Goal: Transaction & Acquisition: Purchase product/service

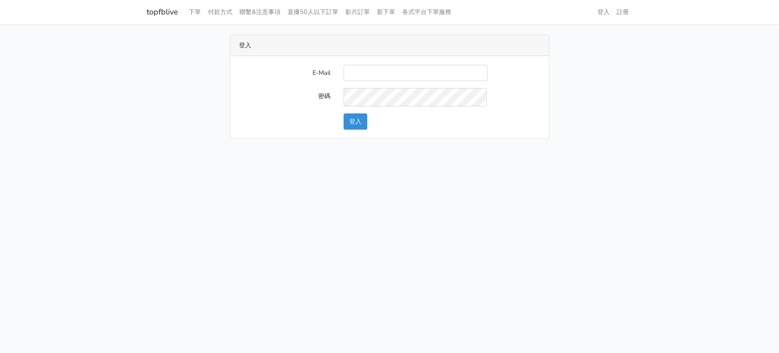
click at [389, 81] on input "E-Mail" at bounding box center [415, 73] width 144 height 16
type input "a0930115212@gmail.com"
click at [359, 129] on button "登入" at bounding box center [355, 121] width 24 height 16
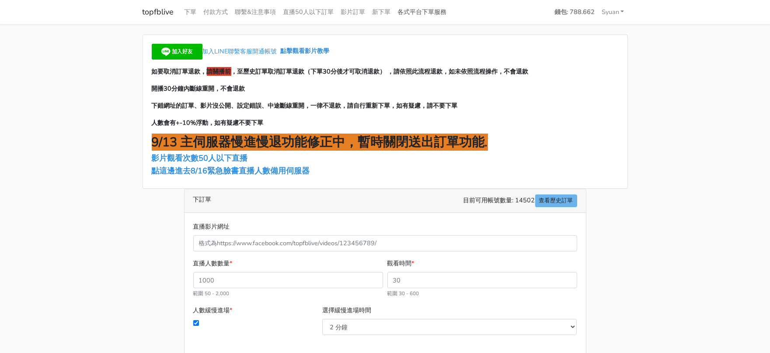
click at [451, 14] on link "各式平台下單服務" at bounding box center [423, 11] width 56 height 17
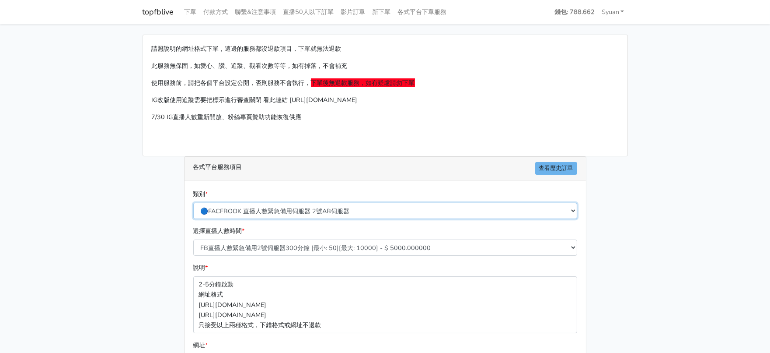
drag, startPoint x: 311, startPoint y: 244, endPoint x: 315, endPoint y: 240, distance: 6.2
click at [311, 219] on select "🔵FACEBOOK 直播人數緊急備用伺服器 2號AB伺服器 🔵FACEBOOK 網軍專用貼文留言 安全保密 🔵9/30 FACEBOOK 直播人數緩慢進場緩慢…" at bounding box center [385, 211] width 384 height 16
select select "🔵2/12新增FACEBOOK 直播人數緊急備用伺服器 SC伺服器"
click at [194, 219] on select "🔵FACEBOOK 直播人數緊急備用伺服器 2號AB伺服器 🔵FACEBOOK 網軍專用貼文留言 安全保密 🔵9/30 FACEBOOK 直播人數緩慢進場緩慢…" at bounding box center [385, 211] width 384 height 16
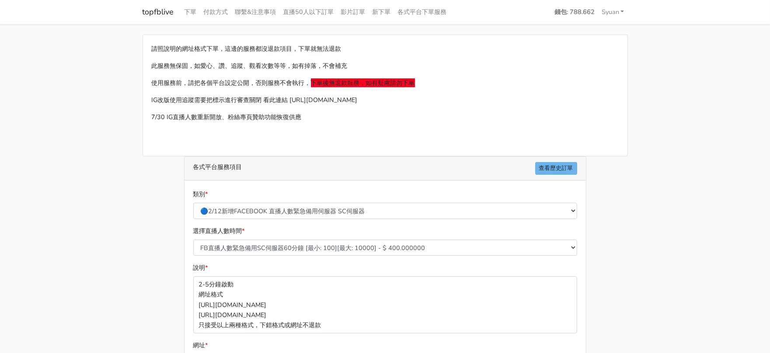
click at [130, 254] on main "請照說明的網址格式下單，這邊的服務都沒退款項目，下單就無法退款 此服務無保固，如愛心、讚、追蹤、觀看次數等等，如有掉落，不會補充 使用服務前，請把各個平台設定…" at bounding box center [385, 259] width 770 height 471
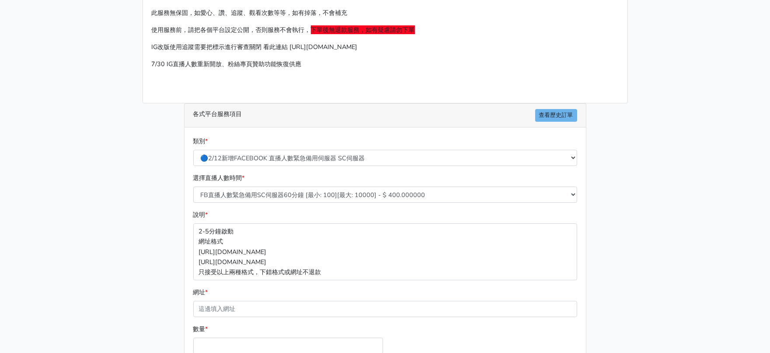
scroll to position [54, 0]
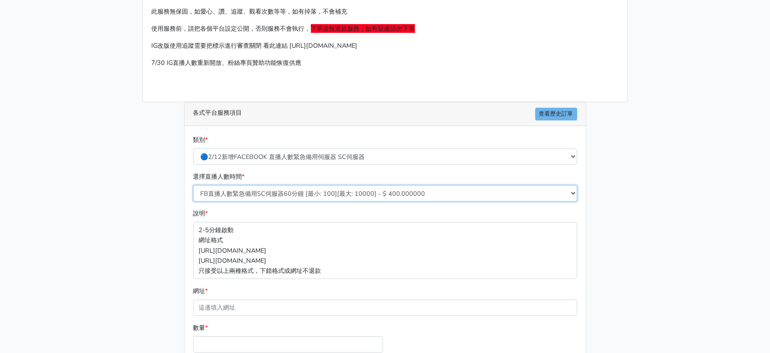
click at [304, 201] on select "FB直播人數緊急備用SC伺服器60分鐘 [最小: 100][最大: 10000] - $ 400.000000 FB直播人數緊急備用SC伺服器120分鐘 [最…" at bounding box center [385, 193] width 384 height 16
click at [317, 201] on select "FB直播人數緊急備用SC伺服器60分鐘 [最小: 100][最大: 10000] - $ 400.000000 FB直播人數緊急備用SC伺服器120分鐘 [最…" at bounding box center [385, 193] width 384 height 16
select select "636"
click at [194, 201] on select "FB直播人數緊急備用SC伺服器60分鐘 [最小: 100][最大: 10000] - $ 400.000000 FB直播人數緊急備用SC伺服器120分鐘 [最…" at bounding box center [385, 193] width 384 height 16
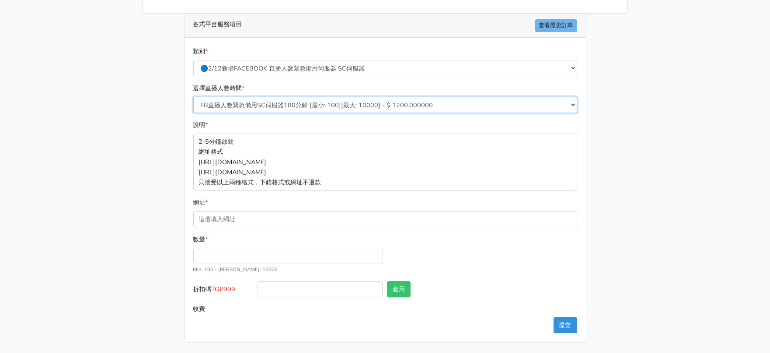
scroll to position [203, 0]
click at [283, 248] on input "數量 *" at bounding box center [288, 256] width 190 height 16
type input "300"
type input "360.000"
click at [228, 284] on span "TOP999" at bounding box center [224, 288] width 24 height 9
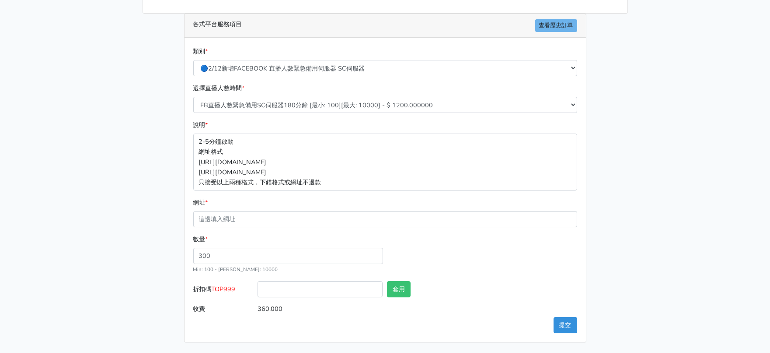
click at [258, 282] on input "折扣碼 TOP999" at bounding box center [320, 289] width 125 height 16
click at [228, 284] on span "TOP999" at bounding box center [224, 288] width 24 height 9
click at [258, 282] on input "折扣碼 TOP999" at bounding box center [320, 289] width 125 height 16
copy span "TOP999"
click at [316, 281] on input "折扣碼 TOP999" at bounding box center [320, 289] width 125 height 16
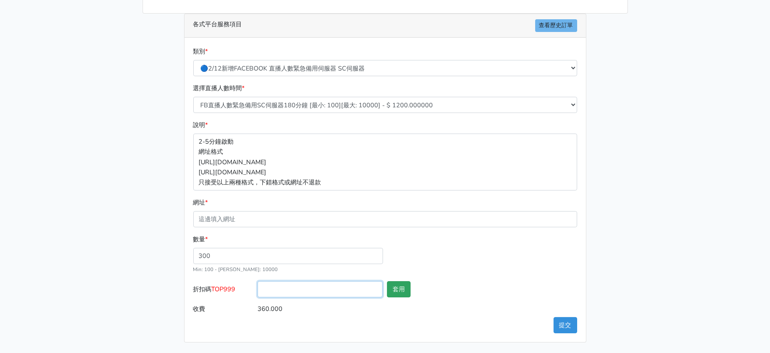
paste input "TOP999"
type input "TOP999"
click at [399, 281] on button "套用" at bounding box center [399, 289] width 24 height 16
type input "套用失敗"
click at [11, 238] on main "請照說明的網址格式下單，這邊的服務都沒退款項目，下單就無法退款 此服務無保固，如愛心、讚、追蹤、觀看次數等等，如有掉落，不會補充 使用服務前，請把各個平台設定…" at bounding box center [385, 116] width 770 height 471
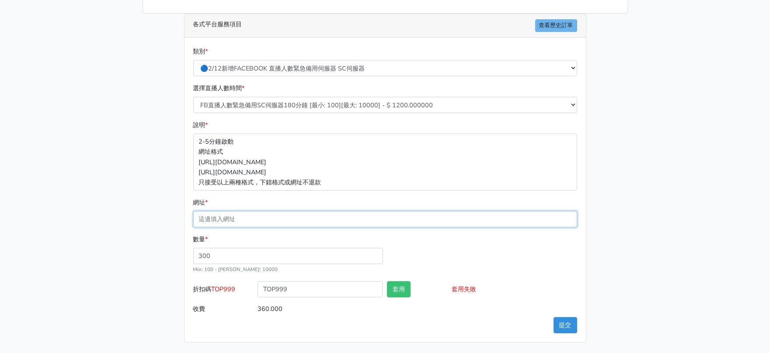
drag, startPoint x: 260, startPoint y: 203, endPoint x: 246, endPoint y: 202, distance: 14.1
click at [257, 211] on input "網址 *" at bounding box center [385, 219] width 384 height 16
paste input "[URL][DOMAIN_NAME]"
type input "[URL][DOMAIN_NAME]"
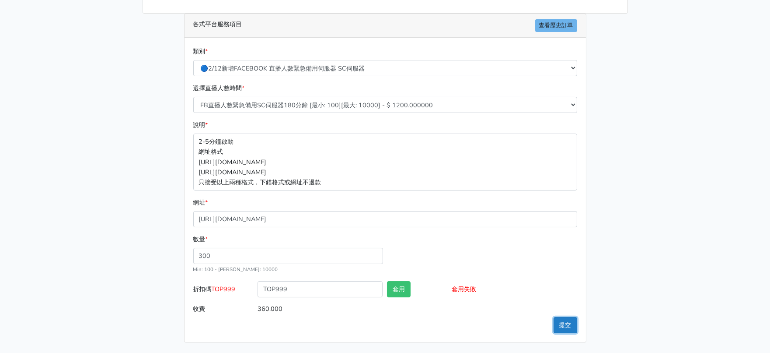
click at [563, 317] on button "提交" at bounding box center [566, 325] width 24 height 16
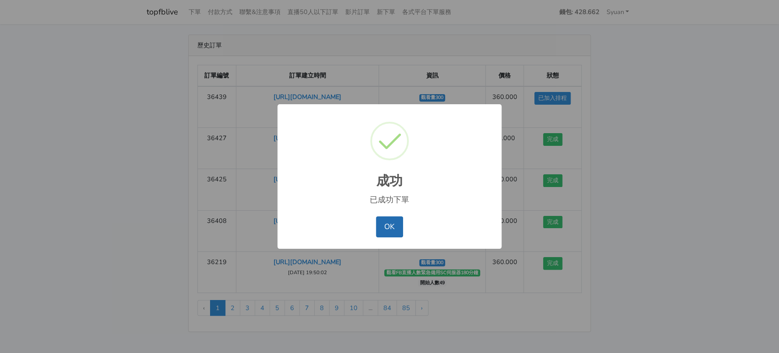
click at [388, 222] on button "OK" at bounding box center [389, 226] width 27 height 21
